Goal: Task Accomplishment & Management: Manage account settings

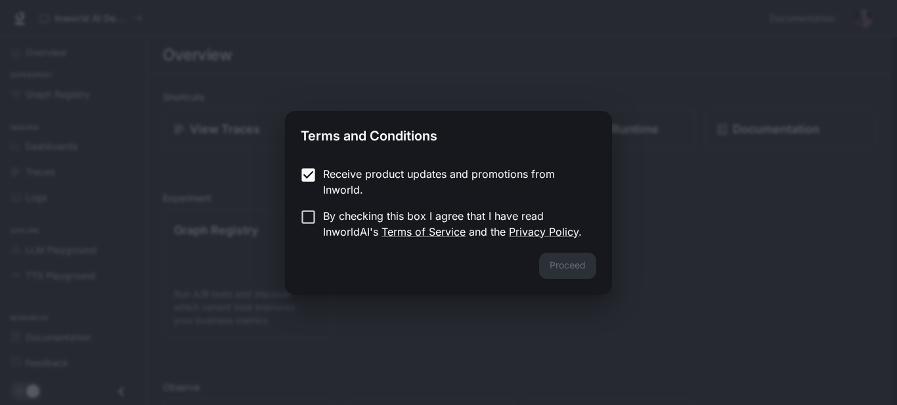
click at [323, 189] on p "Receive product updates and promotions from Inworld." at bounding box center [454, 182] width 263 height 32
click at [318, 196] on label "Receive product updates and promotions from Inworld." at bounding box center [439, 182] width 292 height 32
click at [316, 226] on label "By checking this box I agree that I have read InworldAI's Terms of Service and …" at bounding box center [439, 224] width 292 height 32
click at [566, 269] on button "Proceed" at bounding box center [567, 266] width 57 height 26
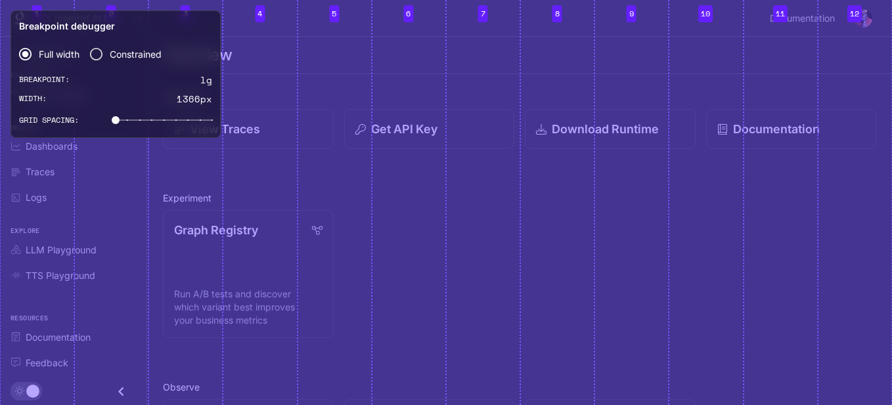
click at [587, 40] on section "Overview" at bounding box center [519, 55] width 744 height 37
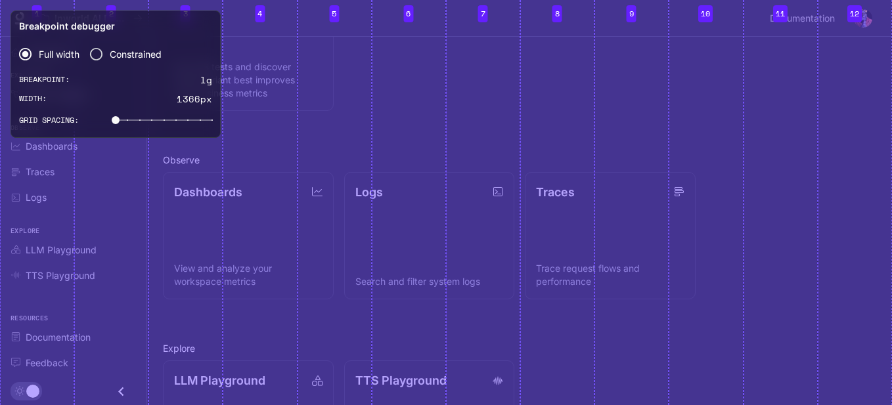
scroll to position [326, 0]
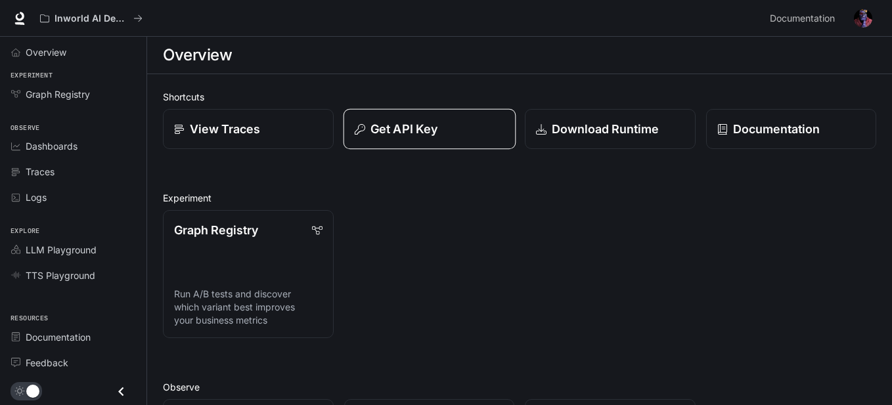
click at [379, 137] on p "Get API Key" at bounding box center [403, 129] width 67 height 18
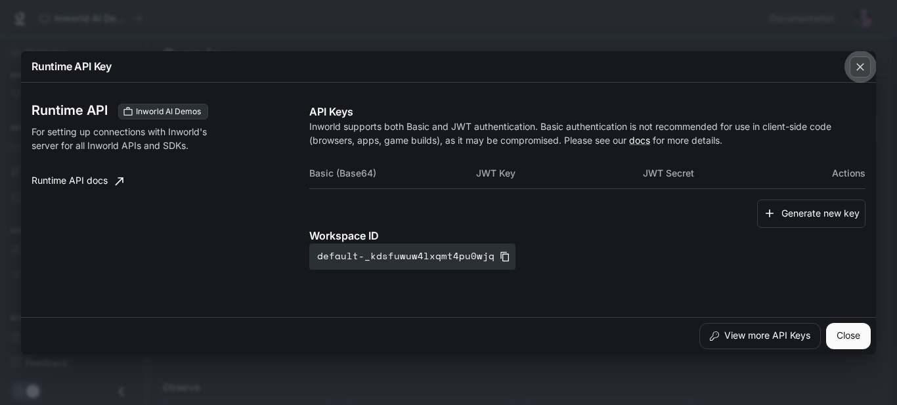
click at [860, 70] on icon "button" at bounding box center [859, 66] width 13 height 13
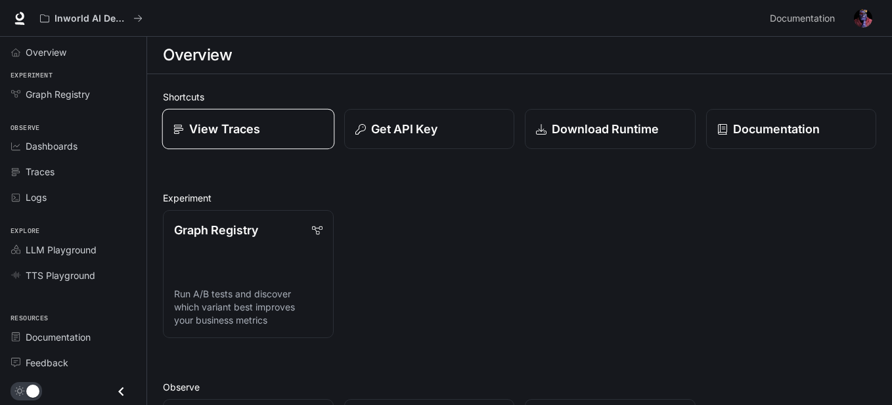
click at [253, 138] on p "View Traces" at bounding box center [224, 129] width 71 height 18
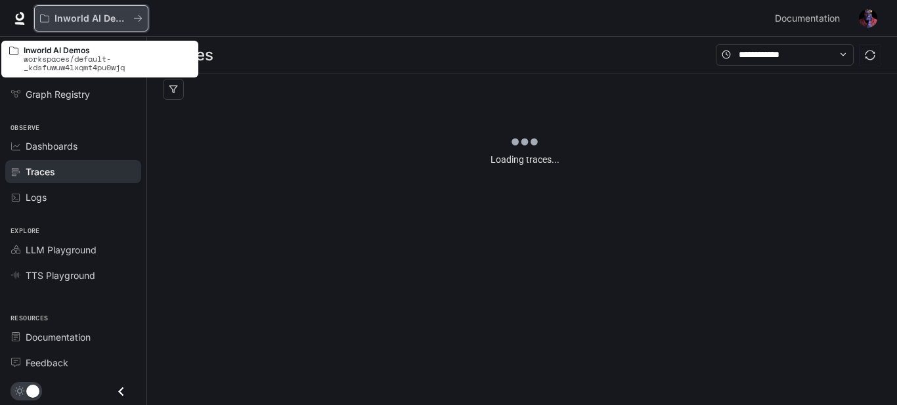
click at [82, 22] on p "Inworld AI Demos" at bounding box center [91, 18] width 74 height 11
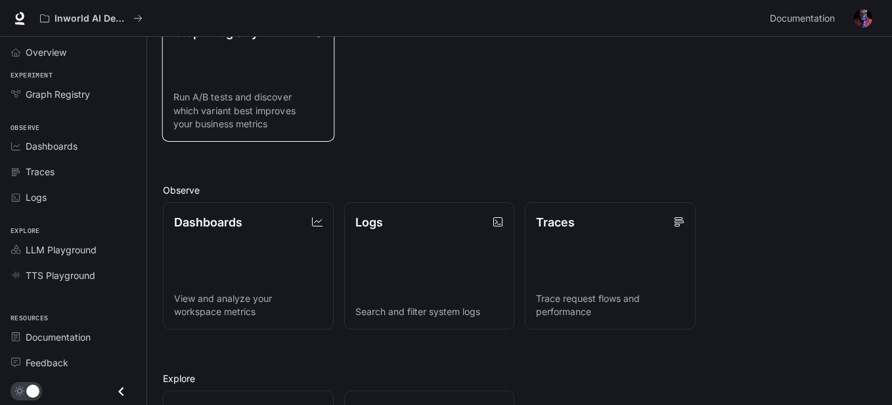
scroll to position [263, 0]
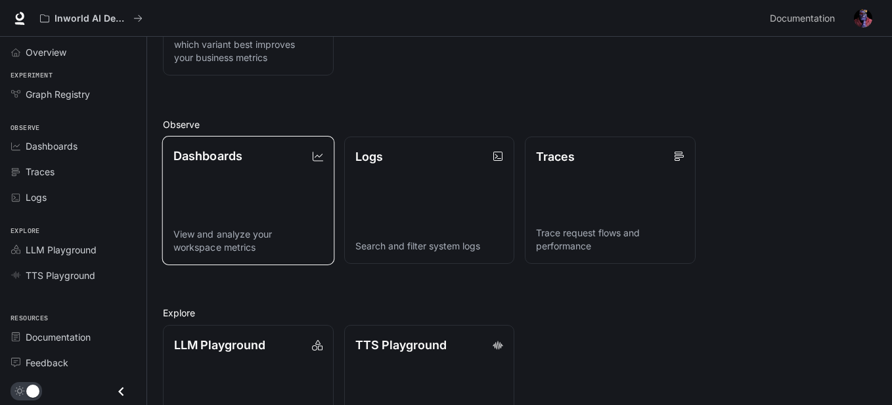
click at [226, 188] on link "Dashboards View and analyze your workspace metrics" at bounding box center [248, 200] width 172 height 129
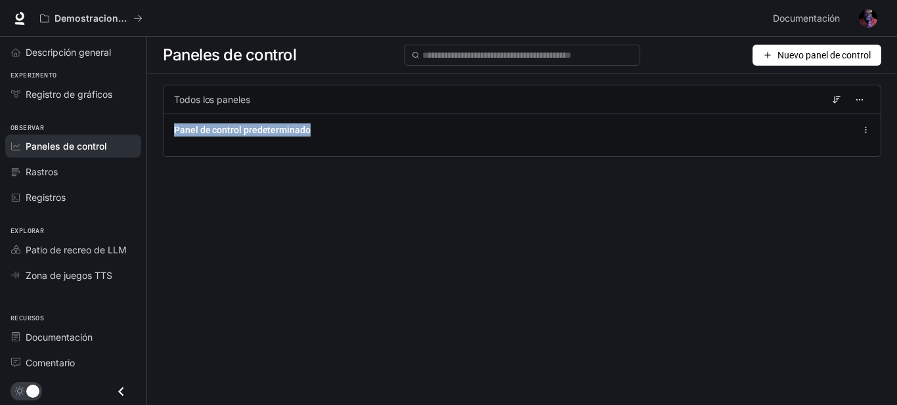
drag, startPoint x: 620, startPoint y: 156, endPoint x: 629, endPoint y: 244, distance: 89.0
click at [629, 244] on div "Paneles de control Nuevo panel de control Todos los paneles Panel de control pr…" at bounding box center [522, 197] width 750 height 321
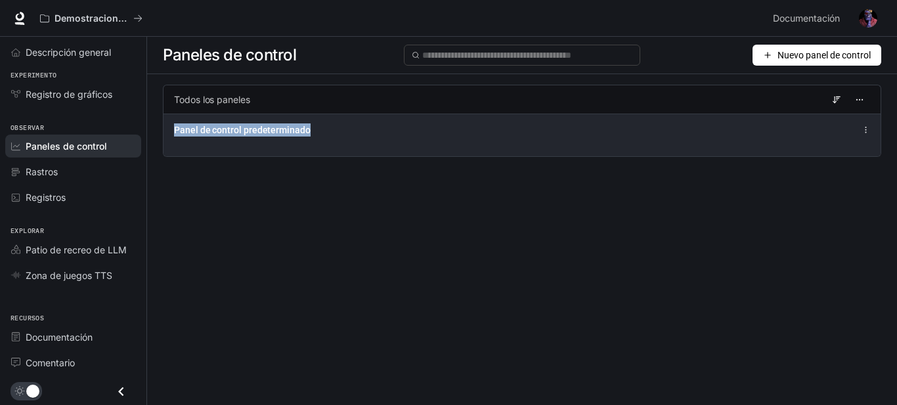
click at [504, 139] on div "Panel de control predeterminado" at bounding box center [521, 135] width 717 height 43
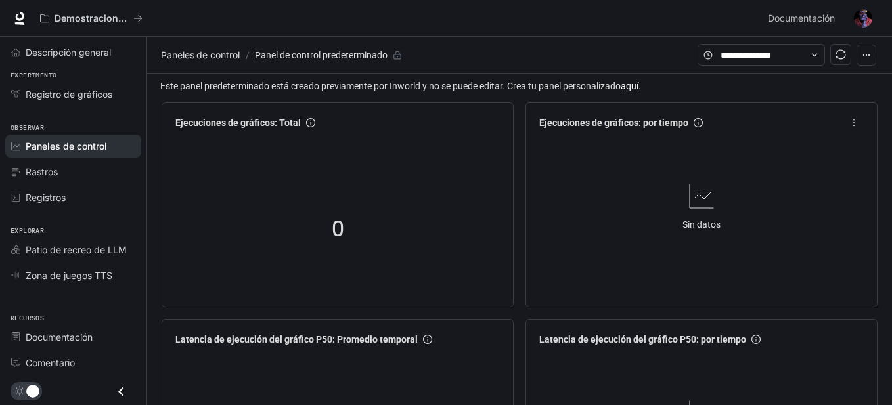
click at [715, 150] on div "Sin datos" at bounding box center [701, 206] width 335 height 143
click at [635, 89] on font "aquí" at bounding box center [629, 86] width 18 height 11
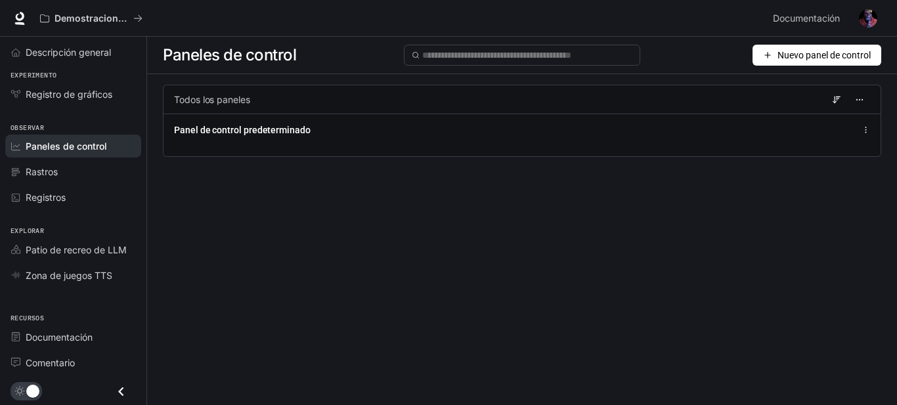
click at [830, 57] on font "Nuevo panel de control" at bounding box center [823, 55] width 93 height 11
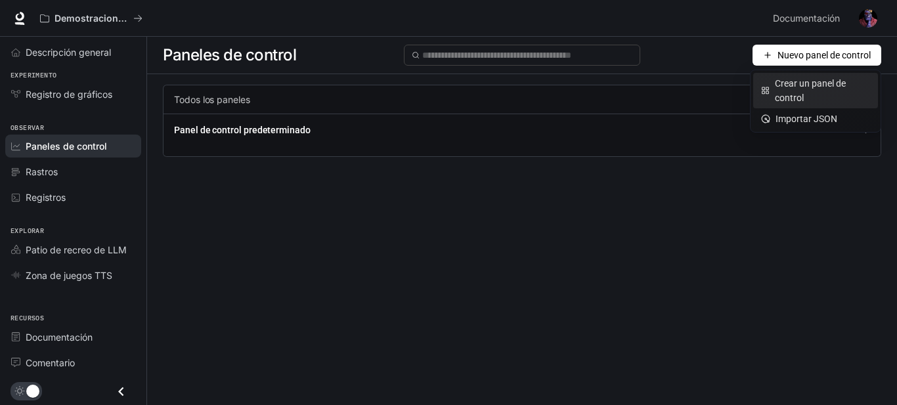
click at [793, 83] on font "Crear un panel de control" at bounding box center [810, 90] width 71 height 25
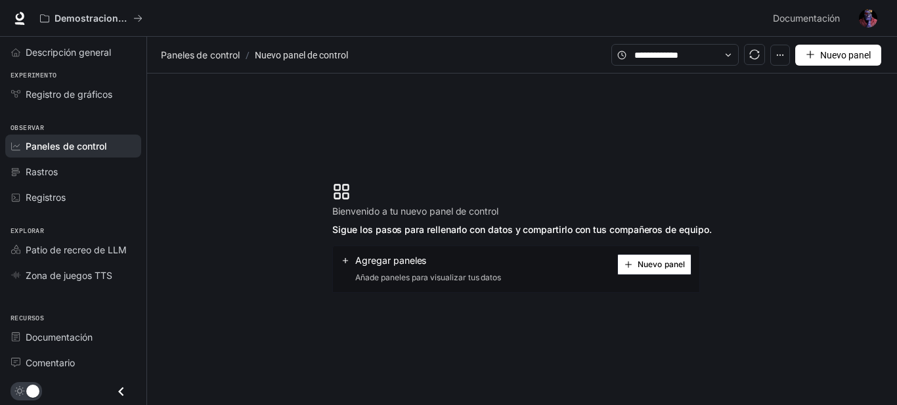
click at [647, 250] on div "Agregar paneles Añade paneles para visualizar tus datos Nuevo panel" at bounding box center [516, 269] width 368 height 47
click at [646, 251] on div "Agregar paneles Añade paneles para visualizar tus datos Nuevo panel" at bounding box center [516, 269] width 368 height 47
click at [645, 264] on font "Nuevo panel" at bounding box center [660, 264] width 47 height 10
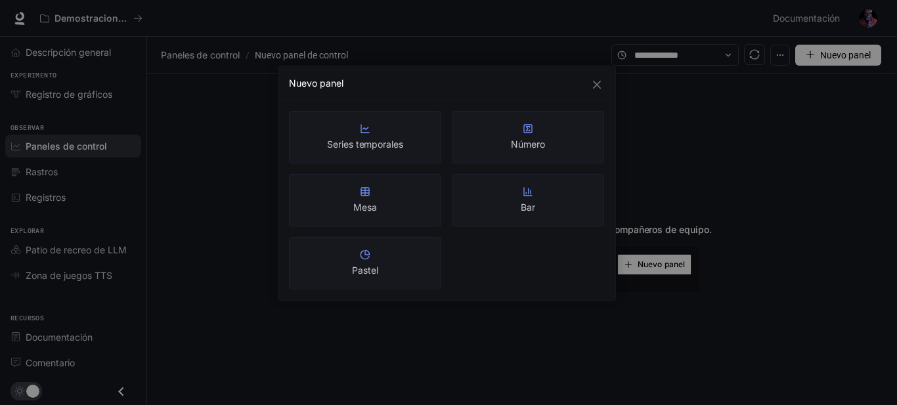
click at [380, 137] on div "Series temporales" at bounding box center [365, 137] width 76 height 28
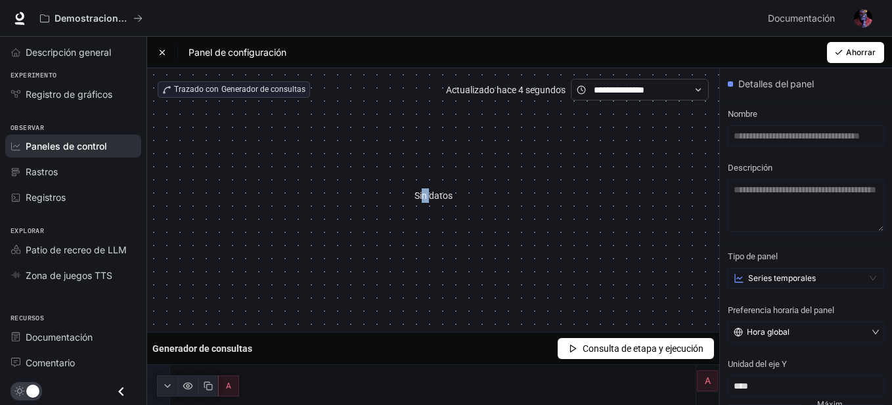
drag, startPoint x: 427, startPoint y: 193, endPoint x: 436, endPoint y: 190, distance: 9.6
click at [430, 193] on font "Sin datos" at bounding box center [433, 195] width 38 height 11
drag, startPoint x: 331, startPoint y: 189, endPoint x: 527, endPoint y: 215, distance: 197.4
click at [527, 215] on div "Sin datos" at bounding box center [433, 195] width 551 height 190
click at [437, 192] on font "Sin datos" at bounding box center [433, 195] width 38 height 11
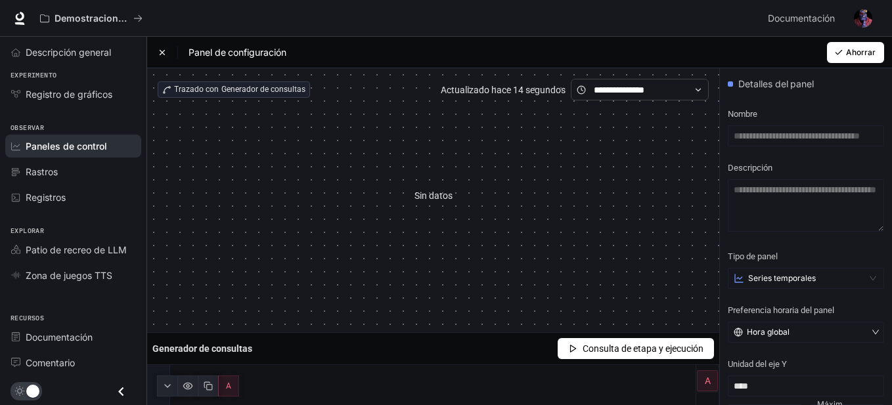
click at [588, 354] on font "Consulta de etapa y ejecución" at bounding box center [642, 348] width 121 height 11
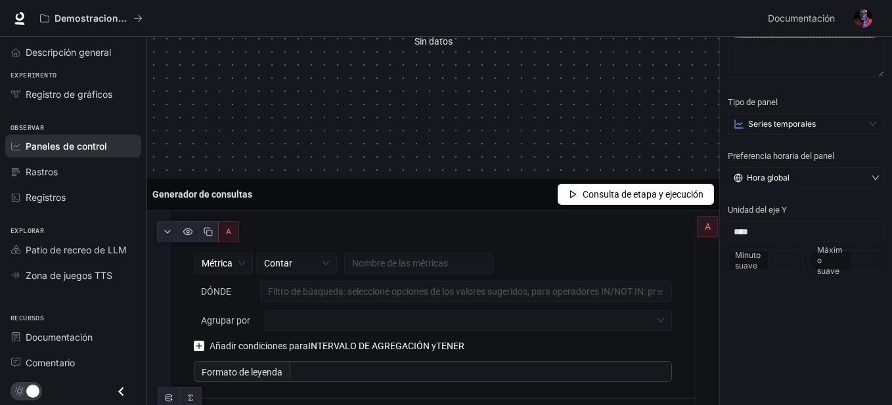
scroll to position [165, 0]
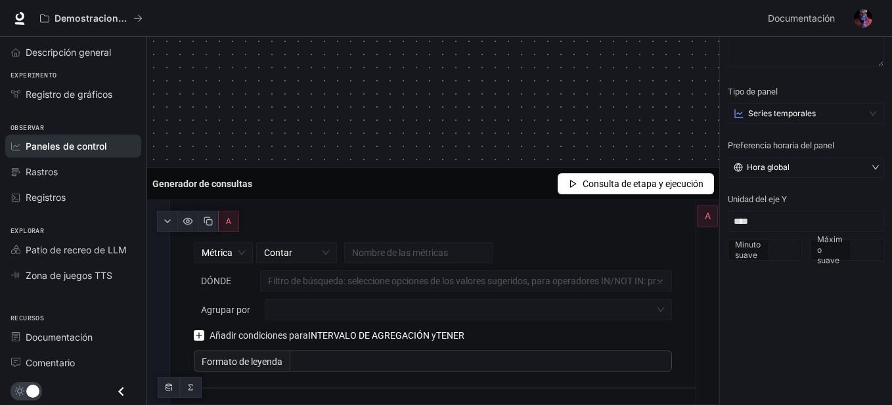
click at [357, 319] on div at bounding box center [468, 309] width 407 height 21
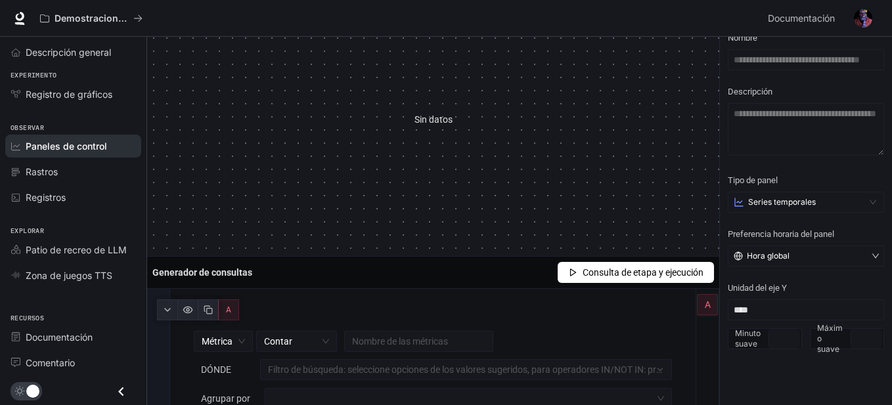
scroll to position [0, 0]
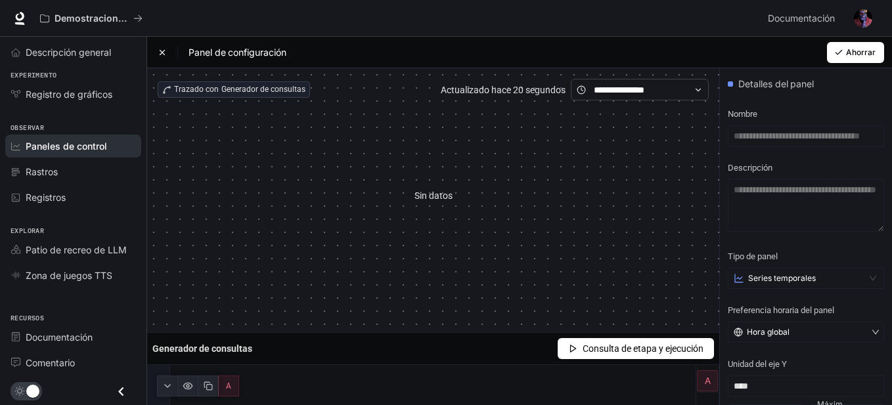
click at [160, 46] on div "Panel de configuración" at bounding box center [222, 52] width 128 height 13
click at [159, 54] on icon at bounding box center [162, 52] width 9 height 9
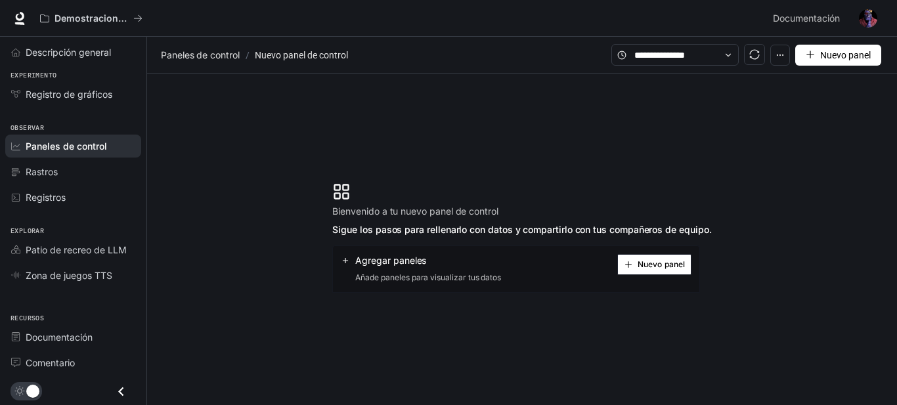
click at [643, 274] on button "Nuevo panel" at bounding box center [654, 264] width 74 height 21
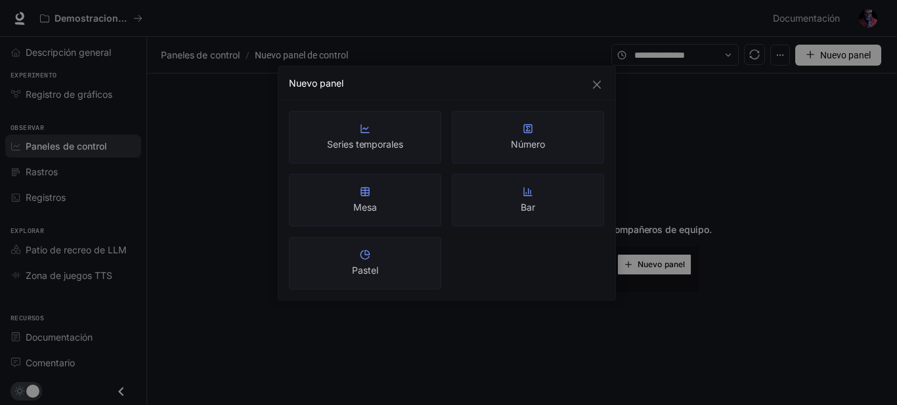
click at [525, 153] on div "Número" at bounding box center [528, 137] width 152 height 53
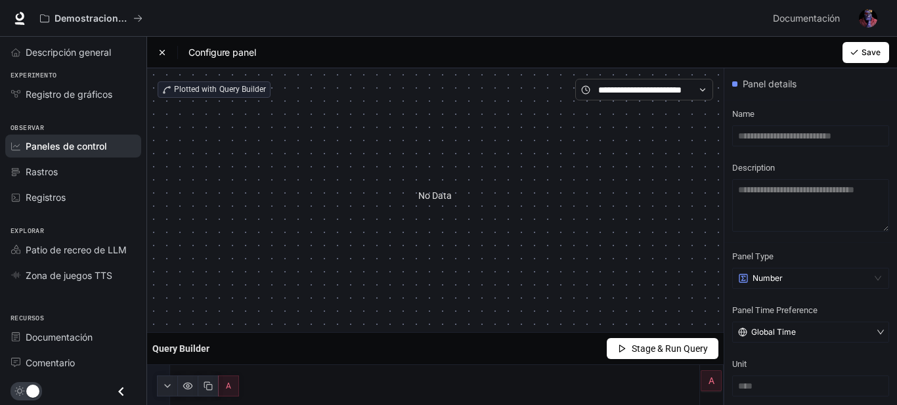
type input "****"
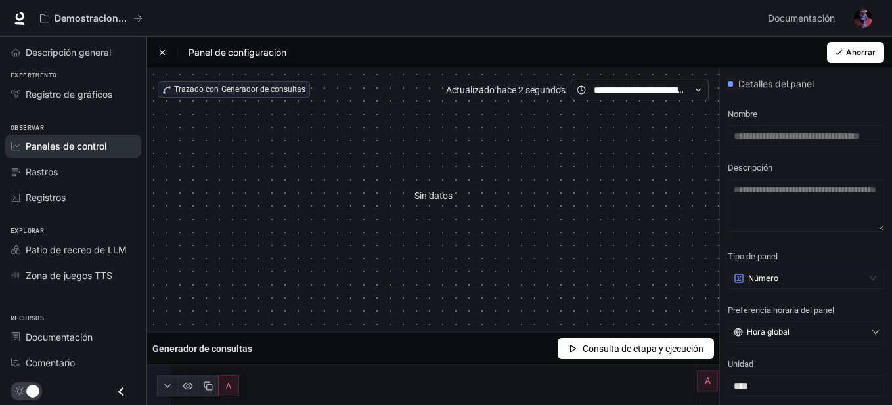
click at [168, 54] on div "Panel de configuración" at bounding box center [222, 52] width 128 height 13
click at [164, 49] on icon at bounding box center [162, 52] width 9 height 9
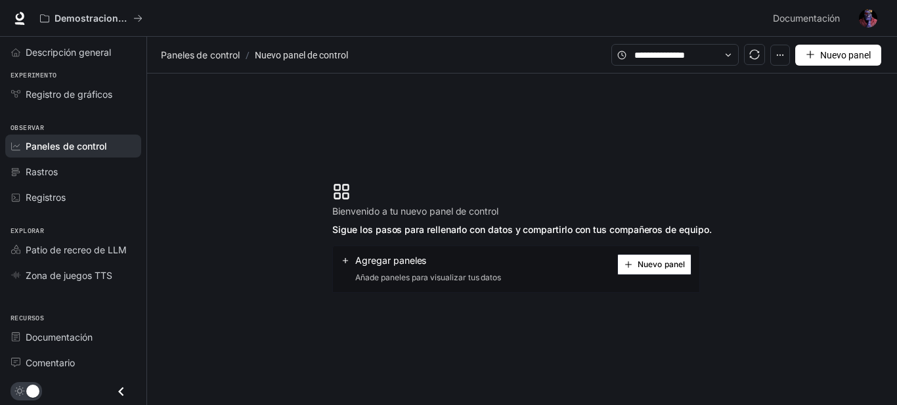
click at [667, 270] on button "Nuevo panel" at bounding box center [654, 264] width 74 height 21
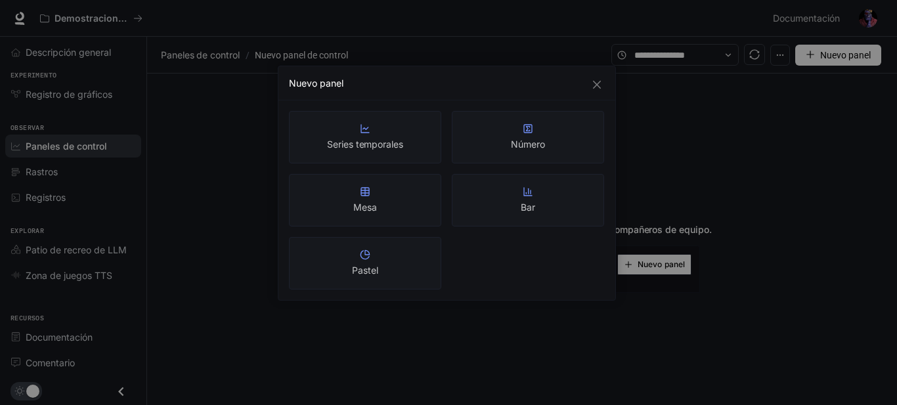
click at [353, 250] on div "Pastel" at bounding box center [365, 263] width 26 height 28
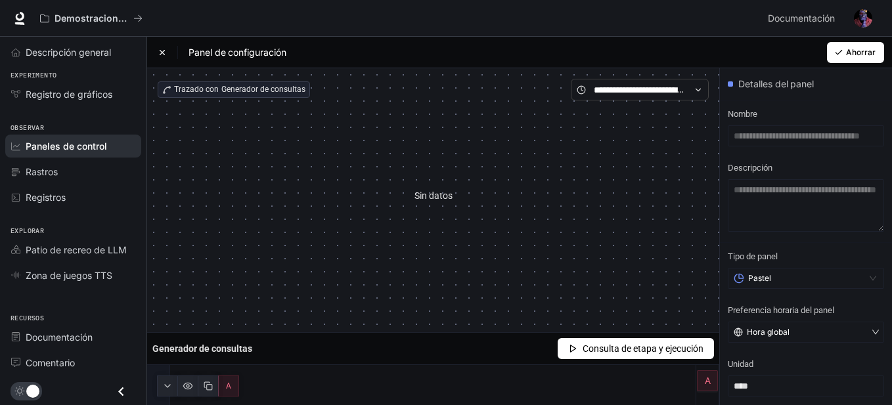
click at [157, 53] on div "Panel de configuración Ahorrar" at bounding box center [519, 53] width 744 height 32
click at [162, 54] on icon at bounding box center [162, 52] width 9 height 9
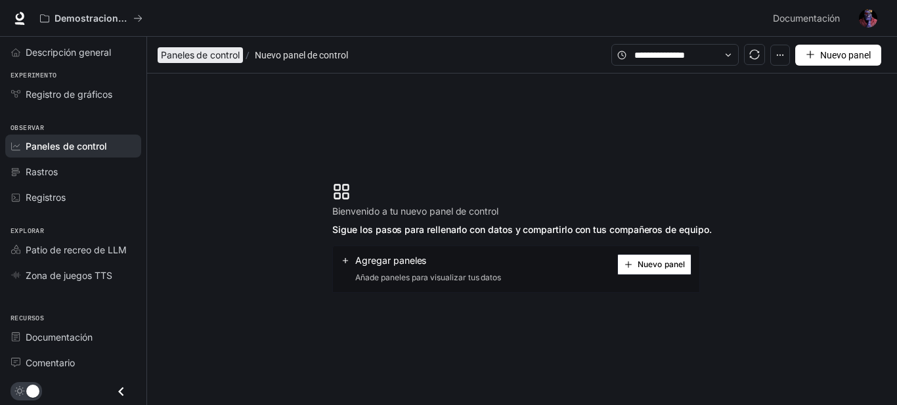
click at [209, 56] on font "Paneles de control" at bounding box center [200, 54] width 79 height 11
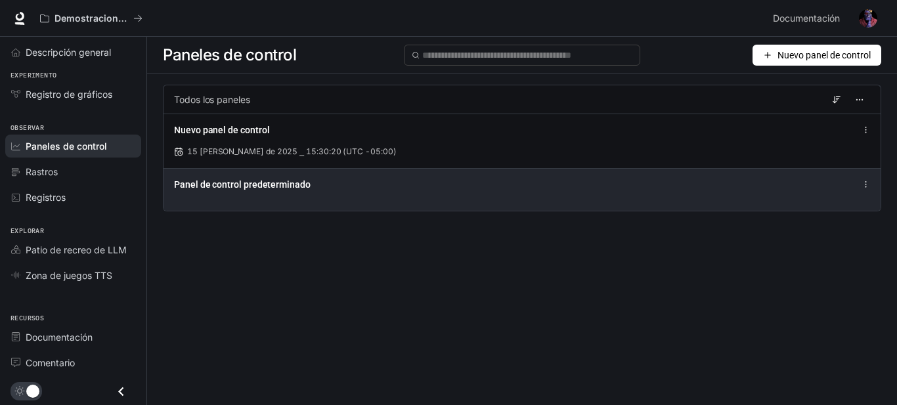
click at [414, 200] on div "Panel de control predeterminado" at bounding box center [521, 189] width 717 height 43
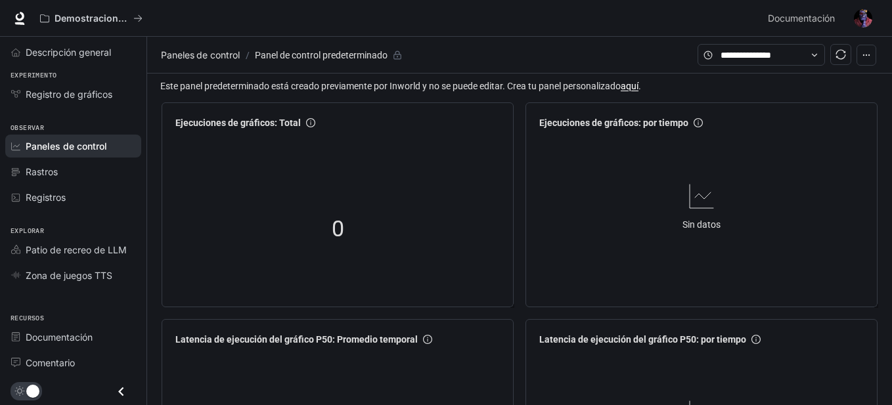
click at [862, 55] on icon "button" at bounding box center [865, 55] width 9 height 9
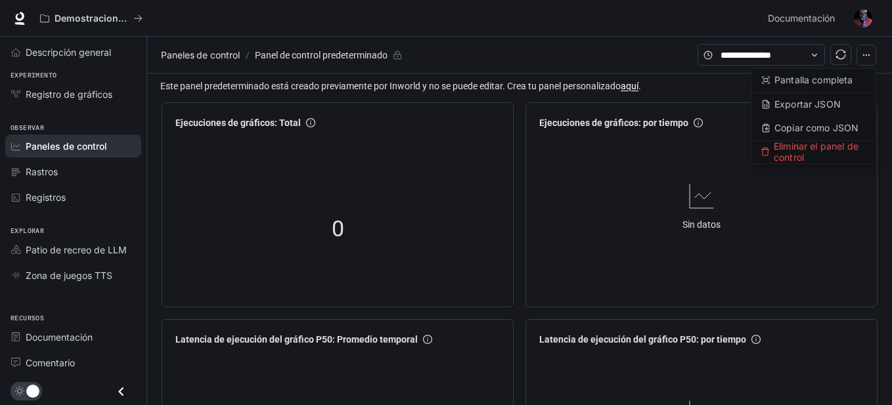
drag, startPoint x: 539, startPoint y: 278, endPoint x: 674, endPoint y: 253, distance: 137.6
click at [649, 259] on div "Sin datos" at bounding box center [701, 219] width 335 height 168
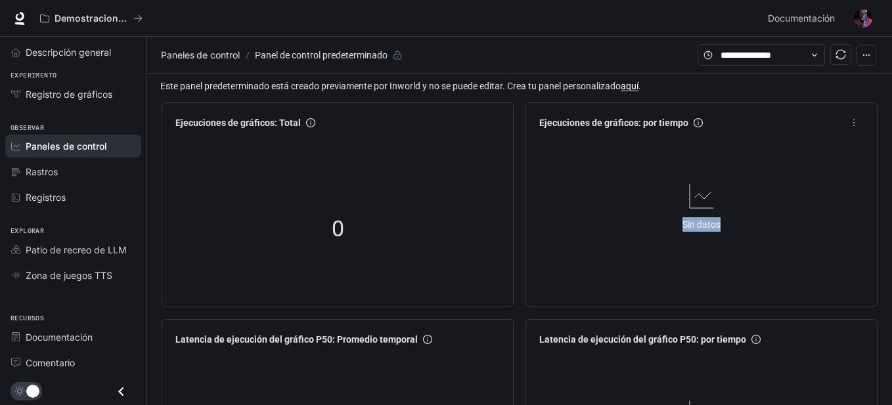
drag, startPoint x: 679, startPoint y: 251, endPoint x: 819, endPoint y: 254, distance: 139.2
click at [800, 251] on div "Sin datos" at bounding box center [701, 206] width 335 height 143
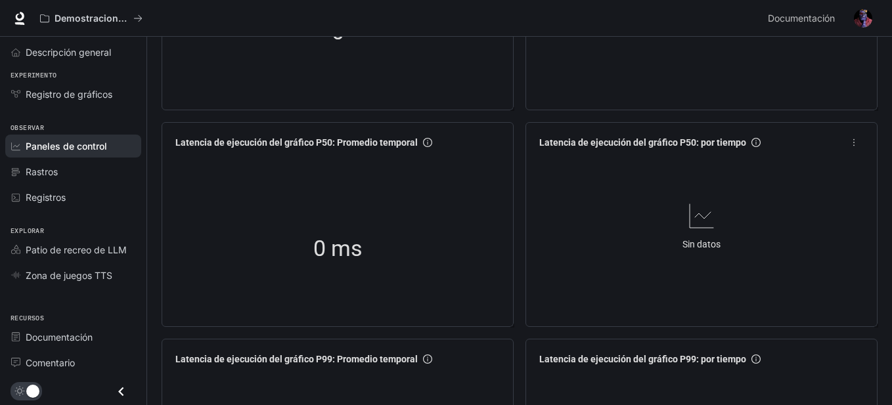
drag, startPoint x: 681, startPoint y: 312, endPoint x: 788, endPoint y: 305, distance: 107.2
click at [729, 307] on div "Sin datos" at bounding box center [701, 238] width 335 height 168
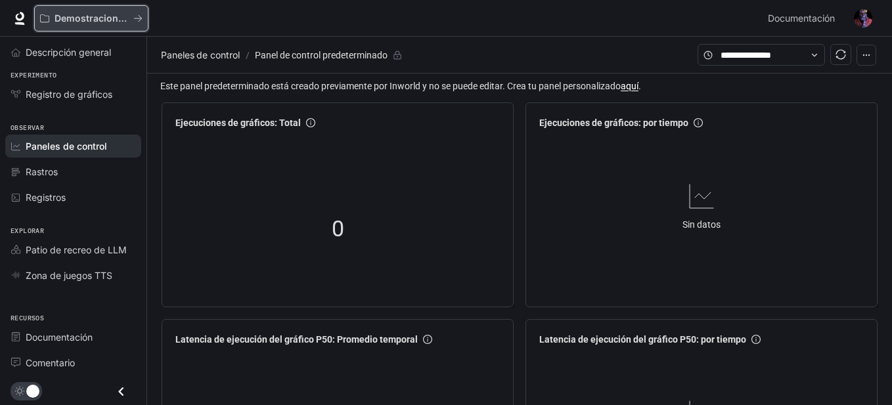
click at [106, 17] on font "Demostraciones de IA en el mundo" at bounding box center [133, 17] width 159 height 11
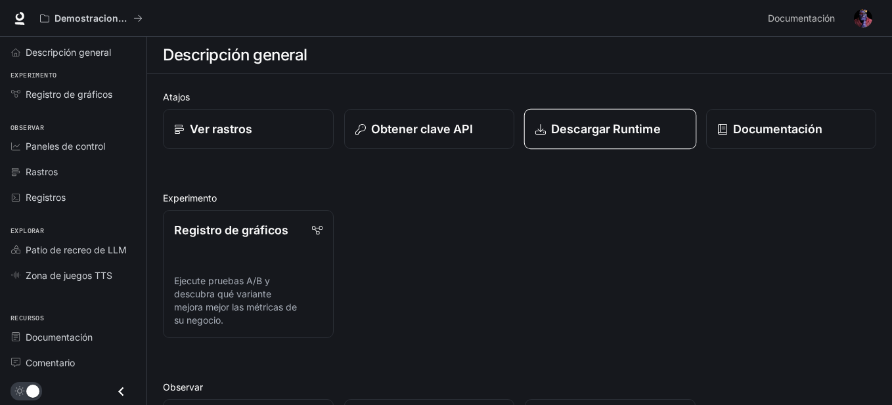
click at [596, 118] on link "Descargar Runtime" at bounding box center [610, 129] width 172 height 41
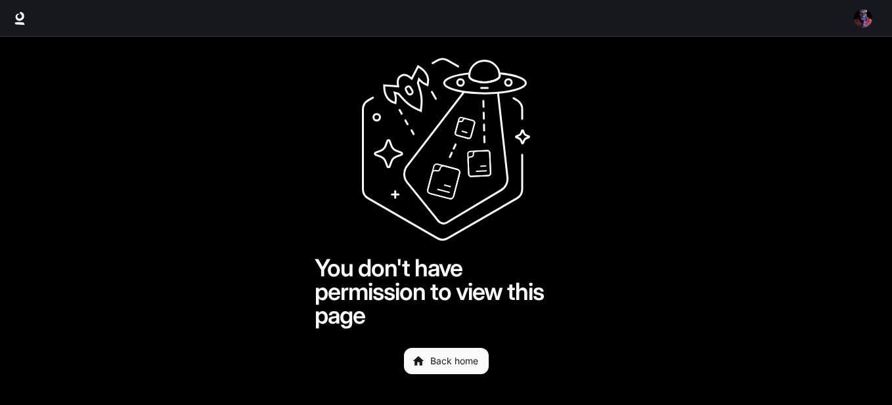
click at [427, 370] on link "Back home" at bounding box center [446, 361] width 85 height 26
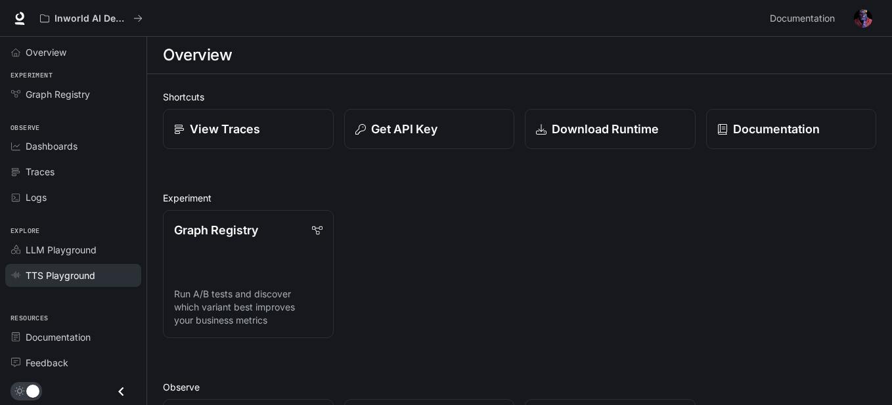
click at [70, 265] on link "TTS Playground" at bounding box center [73, 275] width 136 height 23
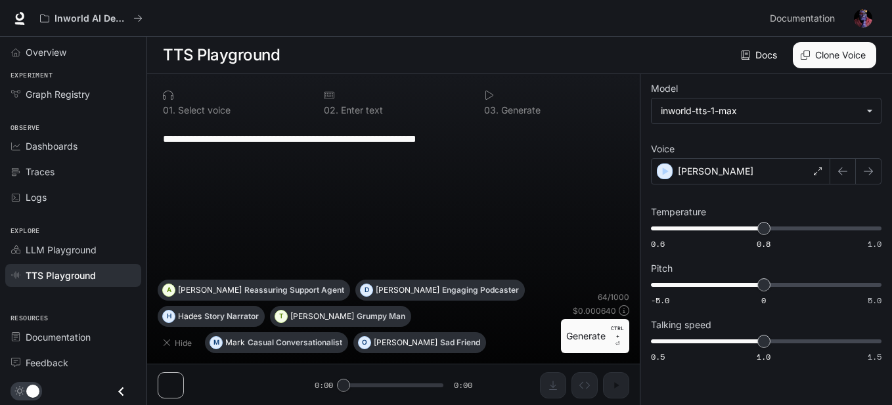
click at [220, 116] on div "0 1 . Select voice" at bounding box center [233, 102] width 150 height 35
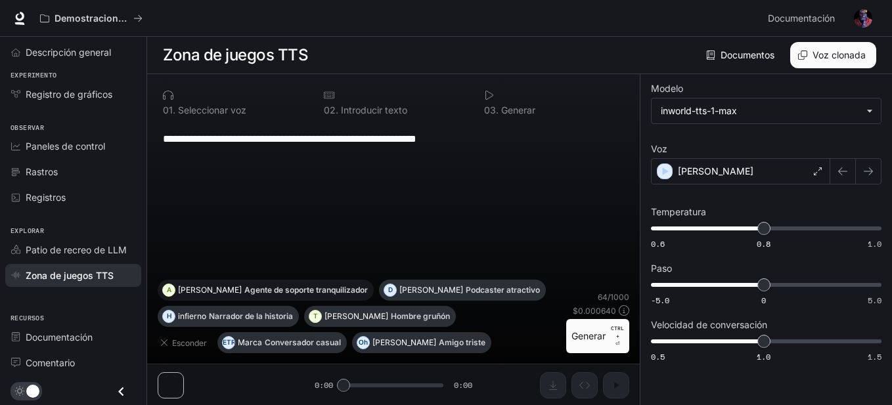
click at [259, 300] on button "A Ashley Agente de soporte tranquilizador" at bounding box center [266, 290] width 216 height 21
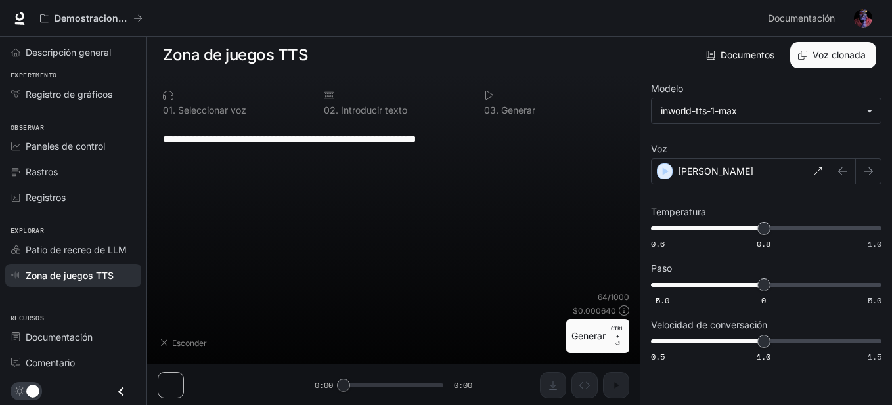
type textarea "**********"
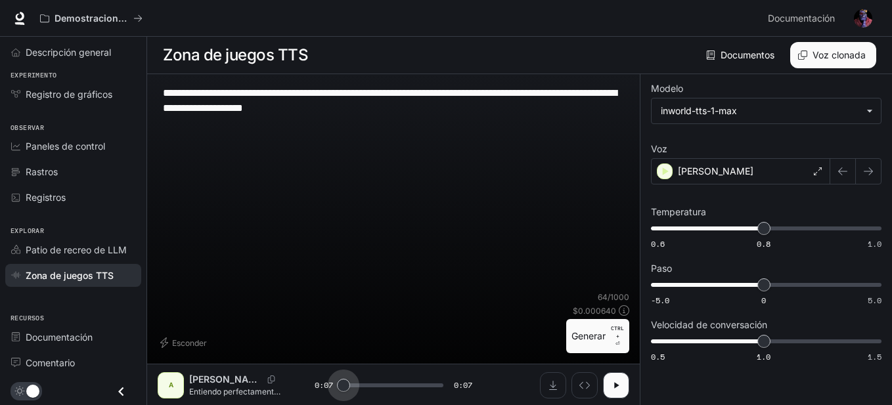
click at [337, 384] on span at bounding box center [343, 385] width 13 height 13
drag, startPoint x: 353, startPoint y: 385, endPoint x: 371, endPoint y: 385, distance: 18.4
click at [356, 387] on span at bounding box center [349, 385] width 13 height 13
drag, startPoint x: 362, startPoint y: 383, endPoint x: 268, endPoint y: 389, distance: 94.7
click at [265, 389] on div "A Ashley Entiendo perfectamente su frustración con esta situación. Permítame re…" at bounding box center [393, 385] width 471 height 26
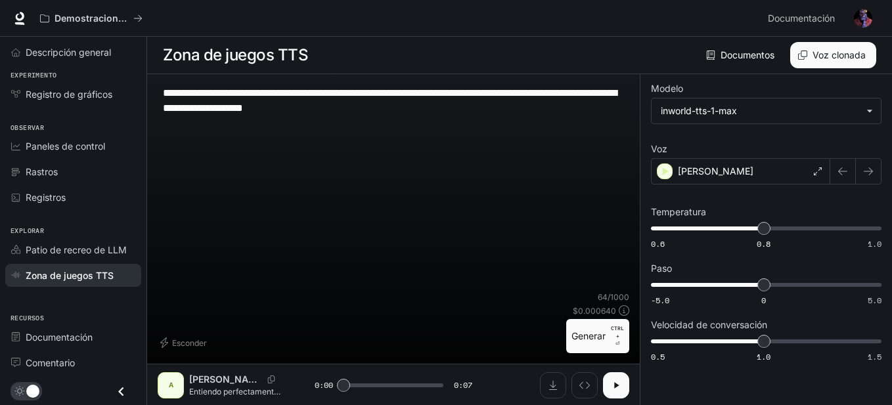
click at [626, 380] on button "button" at bounding box center [616, 385] width 26 height 26
drag, startPoint x: 575, startPoint y: 312, endPoint x: 613, endPoint y: 297, distance: 40.6
click at [611, 303] on div at bounding box center [393, 279] width 492 height 79
drag, startPoint x: 325, startPoint y: 95, endPoint x: 452, endPoint y: 105, distance: 127.1
click at [452, 105] on textarea "**********" at bounding box center [393, 100] width 461 height 30
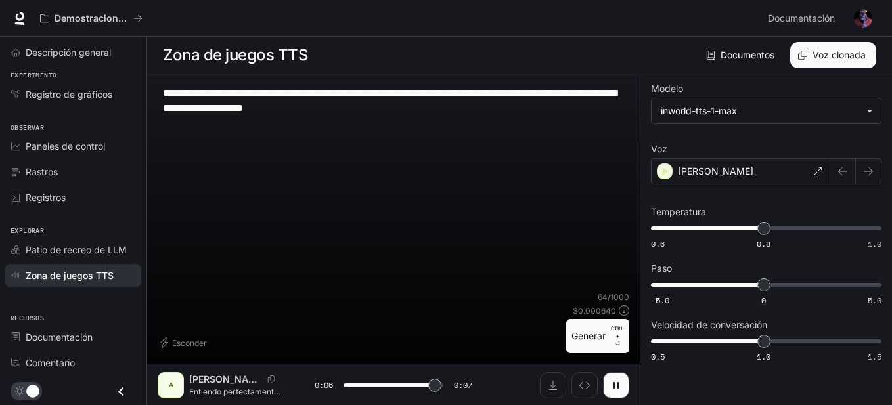
click at [452, 105] on textarea "**********" at bounding box center [393, 100] width 461 height 30
click at [444, 118] on div "**********" at bounding box center [393, 188] width 471 height 207
type input "*"
click at [440, 119] on div "**********" at bounding box center [393, 188] width 471 height 207
drag, startPoint x: 217, startPoint y: 93, endPoint x: 140, endPoint y: 83, distance: 77.4
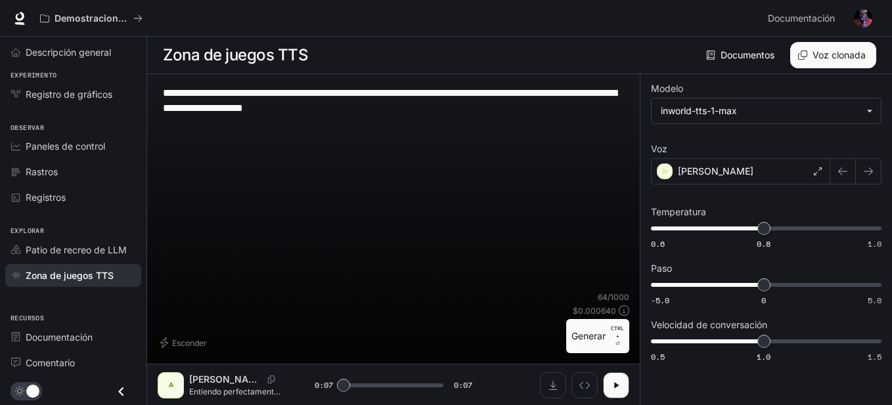
click at [140, 83] on div "**********" at bounding box center [446, 203] width 892 height 406
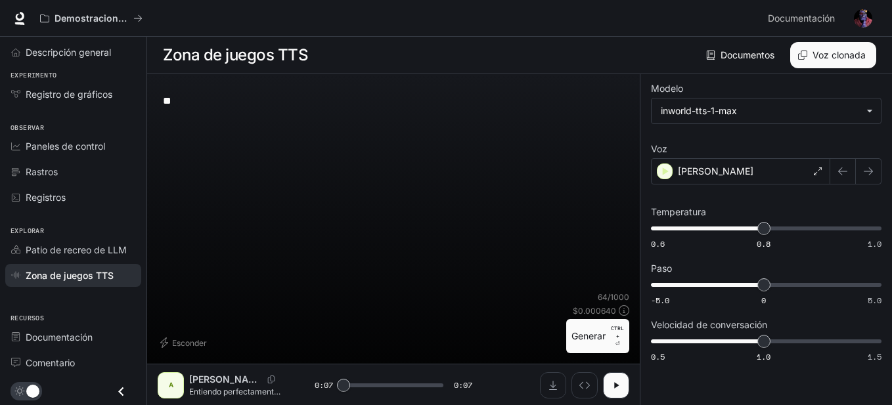
type textarea "*"
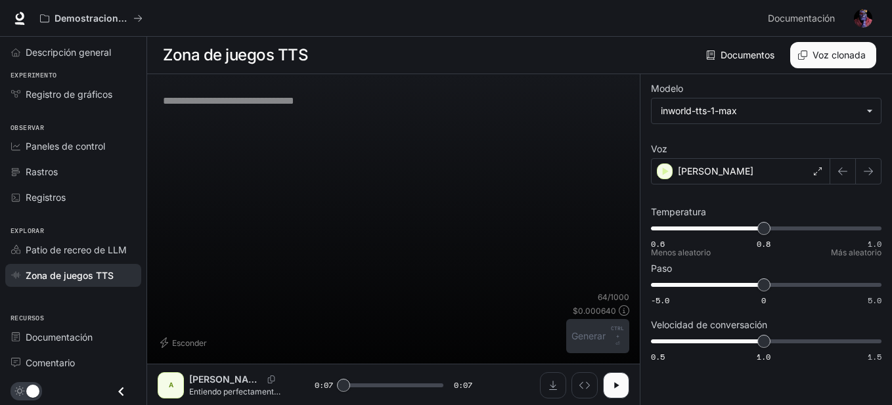
scroll to position [1, 0]
click at [496, 218] on div "* ​" at bounding box center [393, 187] width 471 height 207
click at [340, 97] on textarea at bounding box center [393, 100] width 461 height 15
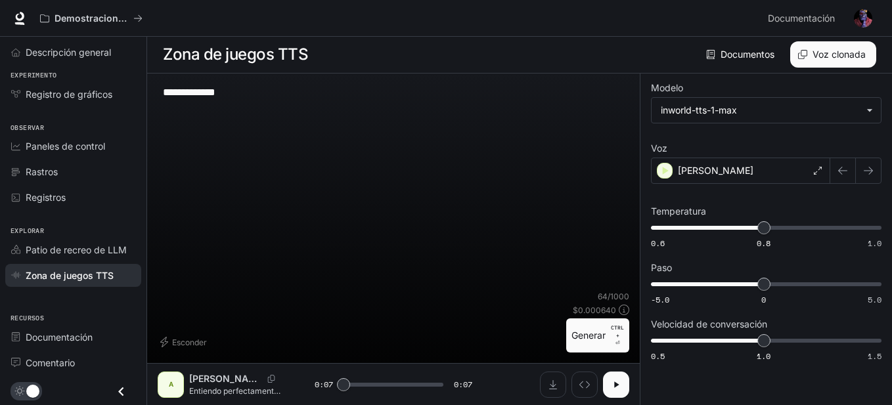
type textarea "**********"
click at [611, 391] on button "button" at bounding box center [616, 385] width 26 height 26
click at [611, 389] on icon "button" at bounding box center [616, 384] width 11 height 11
type input "***"
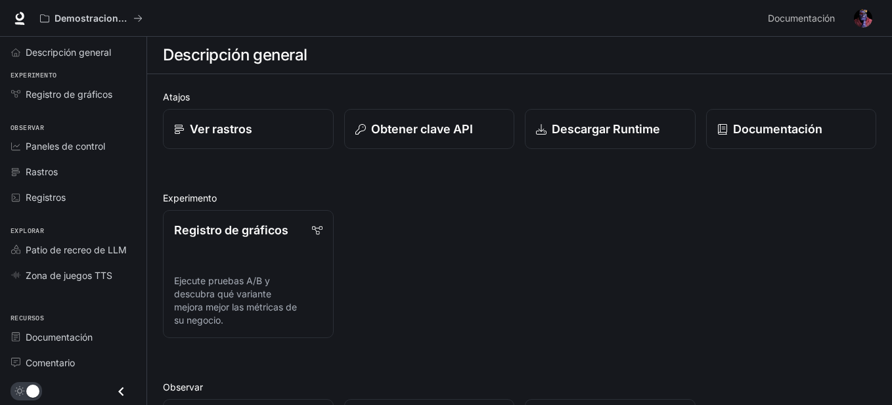
click at [565, 255] on div "Registro de gráficos Ejecute pruebas A/B y descubra qué variante mejora mejor l…" at bounding box center [513, 269] width 723 height 139
click at [376, 124] on font "Obtener clave API" at bounding box center [421, 129] width 103 height 14
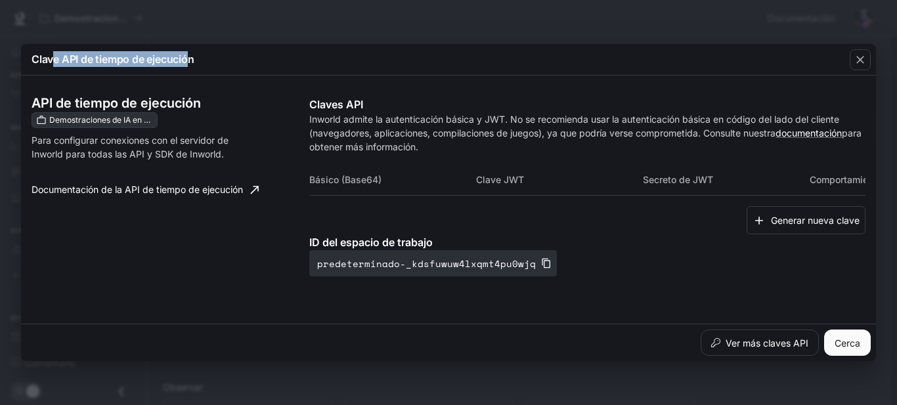
drag, startPoint x: 51, startPoint y: 61, endPoint x: 190, endPoint y: 68, distance: 139.3
click at [190, 68] on div "Clave API de tiempo de ejecución" at bounding box center [448, 60] width 855 height 32
click at [91, 119] on font "Demostraciones de IA en el mundo" at bounding box center [113, 120] width 129 height 10
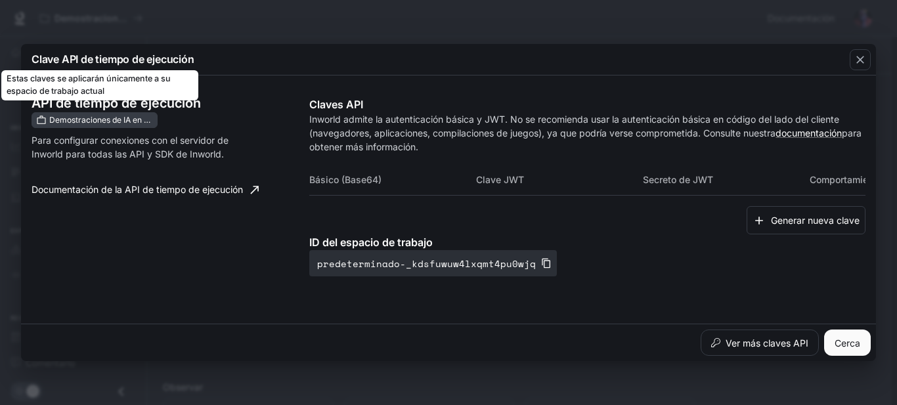
click at [95, 122] on span "Demostraciones de IA en el mundo" at bounding box center [100, 120] width 112 height 12
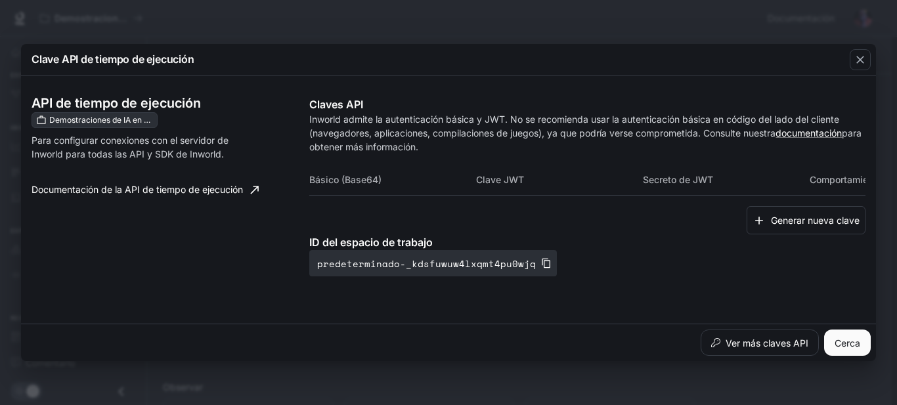
drag, startPoint x: 356, startPoint y: 184, endPoint x: 361, endPoint y: 194, distance: 11.2
click at [356, 184] on th "Básico (Base64)" at bounding box center [392, 180] width 167 height 32
click at [362, 203] on div "Básico (Base64) Clave JWT Secreto de JWT Comportamiento" at bounding box center [587, 185] width 556 height 43
click at [362, 214] on div "Generar nueva clave" at bounding box center [587, 220] width 556 height 28
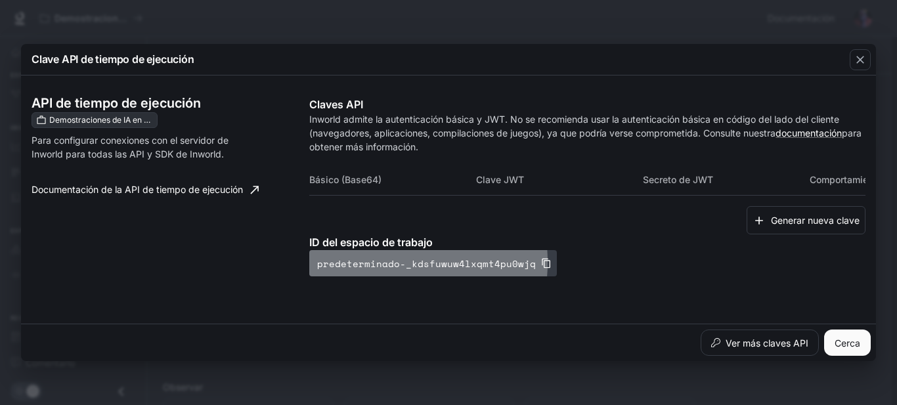
click at [367, 265] on font "predeterminado-_kdsfuwuw4lxqmt4pu0wjq" at bounding box center [426, 264] width 219 height 14
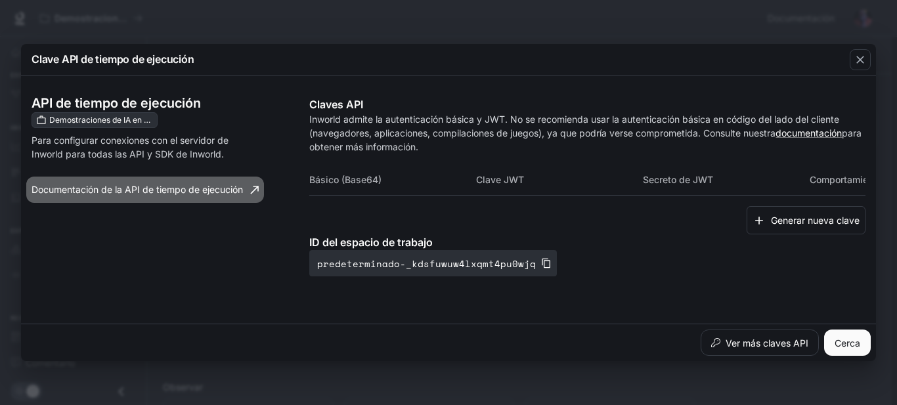
click at [160, 198] on link "Documentación de la API de tiempo de ejecución" at bounding box center [145, 190] width 238 height 26
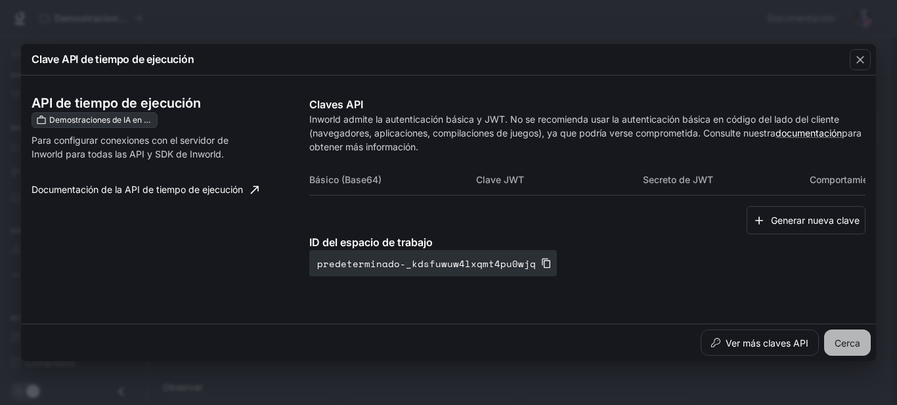
click at [842, 347] on font "Cerca" at bounding box center [847, 342] width 26 height 11
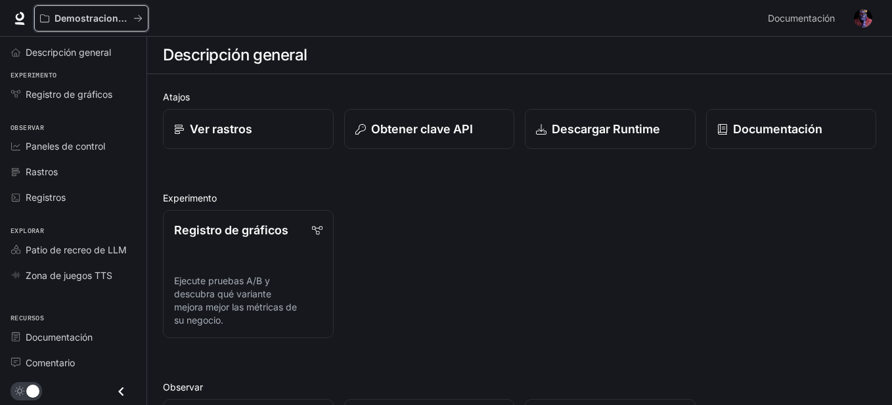
click at [148, 18] on div "Demostraciones de IA en el mundo" at bounding box center [398, 18] width 728 height 26
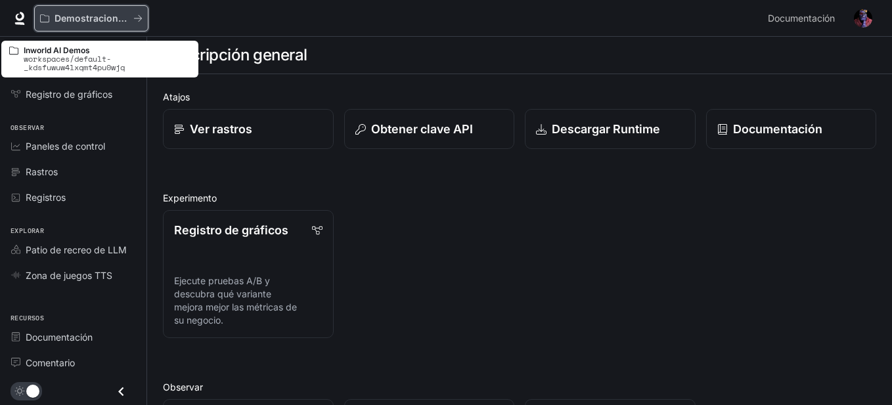
click at [133, 17] on div "Demostraciones de IA en el mundo" at bounding box center [86, 18] width 93 height 11
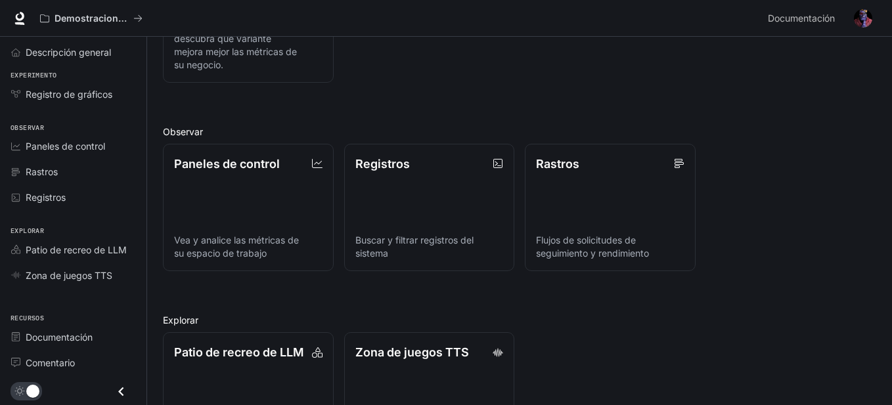
scroll to position [326, 0]
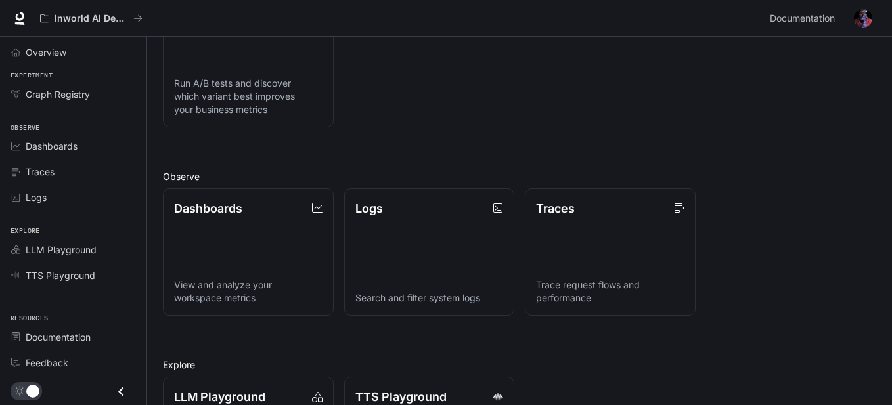
scroll to position [326, 0]
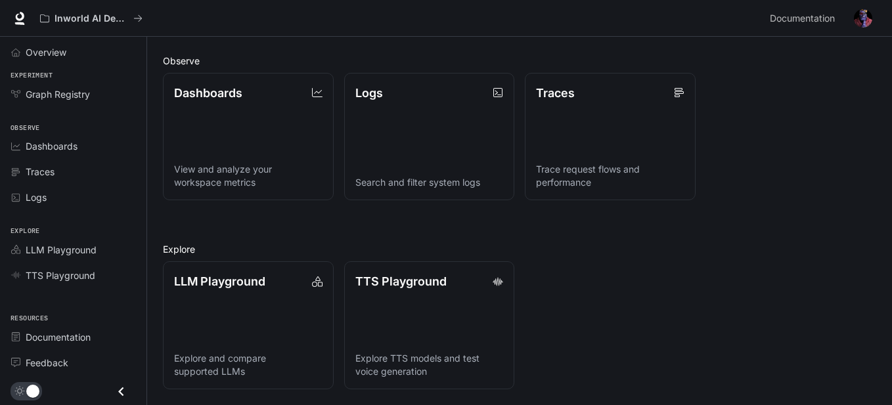
click at [852, 17] on button "button" at bounding box center [863, 18] width 26 height 26
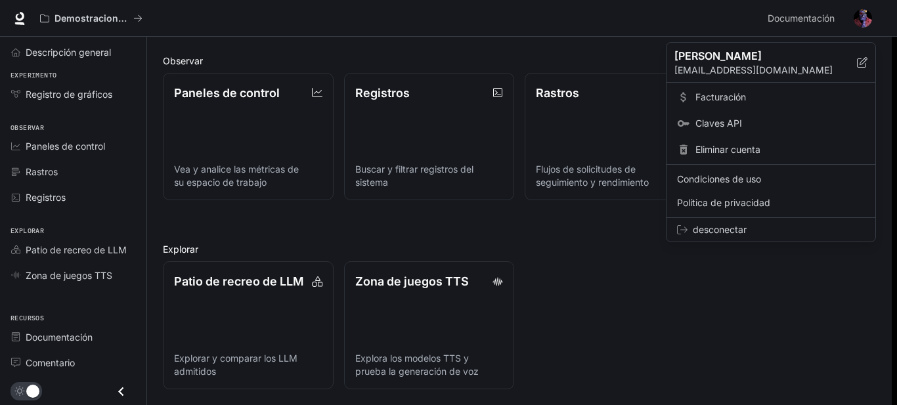
click at [138, 16] on div at bounding box center [448, 202] width 897 height 405
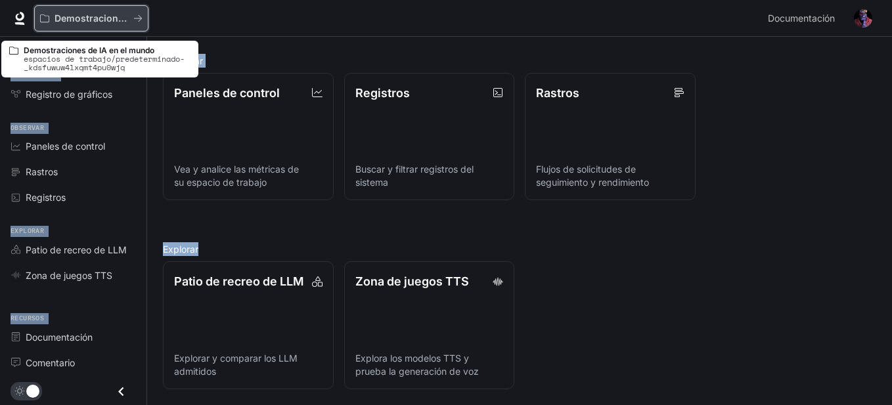
click at [138, 15] on icon "Todos los espacios de trabajo" at bounding box center [137, 18] width 9 height 9
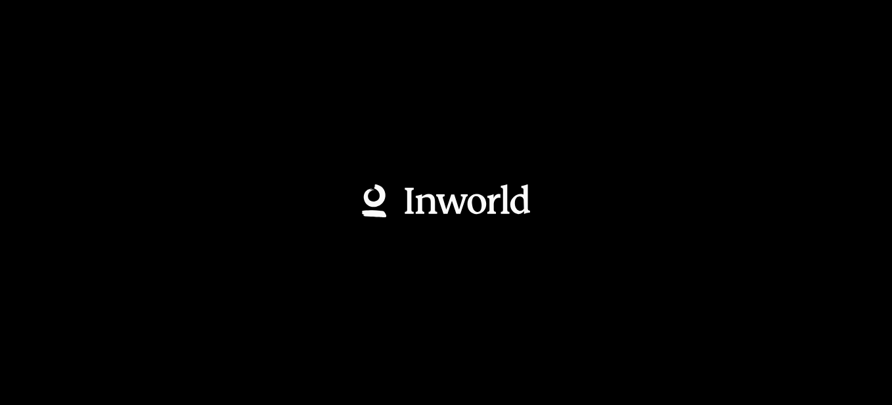
click at [138, 15] on html "Texto original Valora esta traducción Tu opinión servirá para ayudar a mejorar …" at bounding box center [446, 202] width 892 height 405
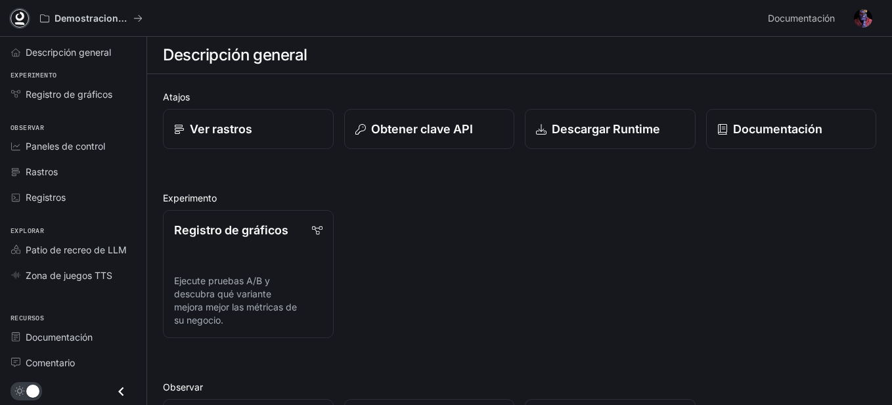
click at [12, 14] on link at bounding box center [20, 18] width 18 height 18
click at [861, 26] on img "button" at bounding box center [862, 18] width 18 height 18
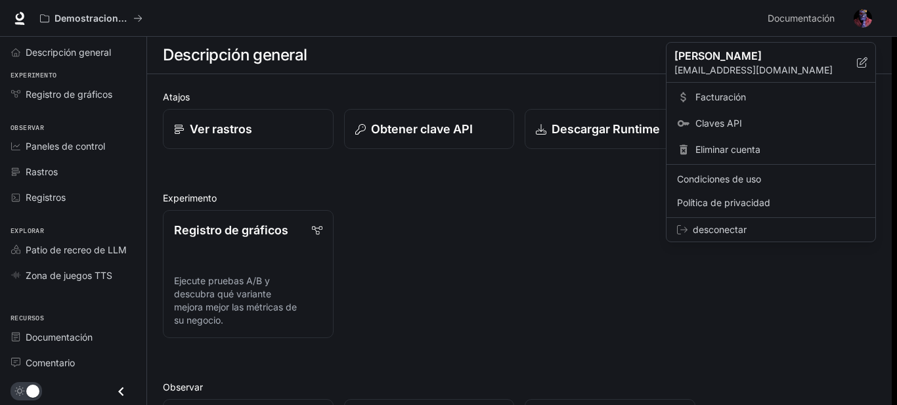
drag, startPoint x: 732, startPoint y: 226, endPoint x: 716, endPoint y: 220, distance: 17.7
click at [729, 222] on div "desconectar" at bounding box center [770, 230] width 209 height 24
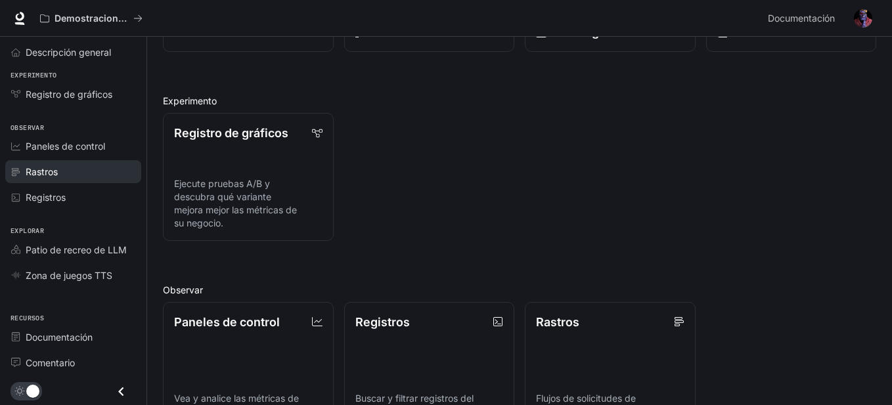
scroll to position [326, 0]
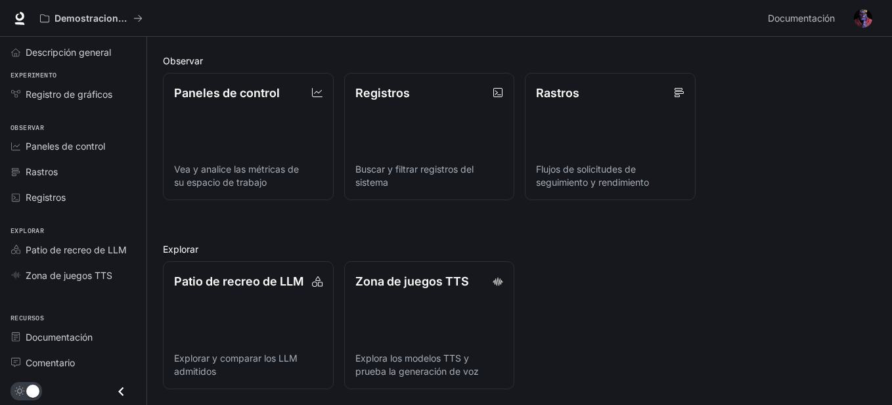
click at [70, 64] on li "Descripción general" at bounding box center [73, 52] width 146 height 26
click at [74, 53] on font "Descripción general" at bounding box center [68, 52] width 85 height 11
click at [76, 52] on font "Descripción general" at bounding box center [70, 52] width 88 height 11
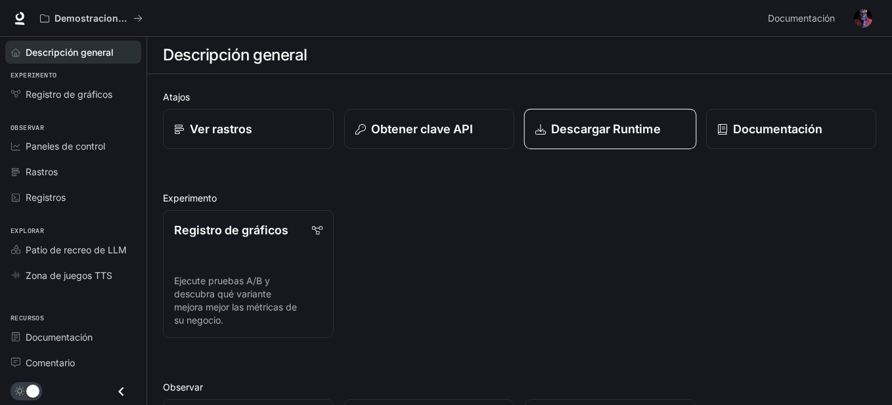
click at [606, 132] on font "Descargar Runtime" at bounding box center [606, 129] width 110 height 14
